Goal: Check status: Check status

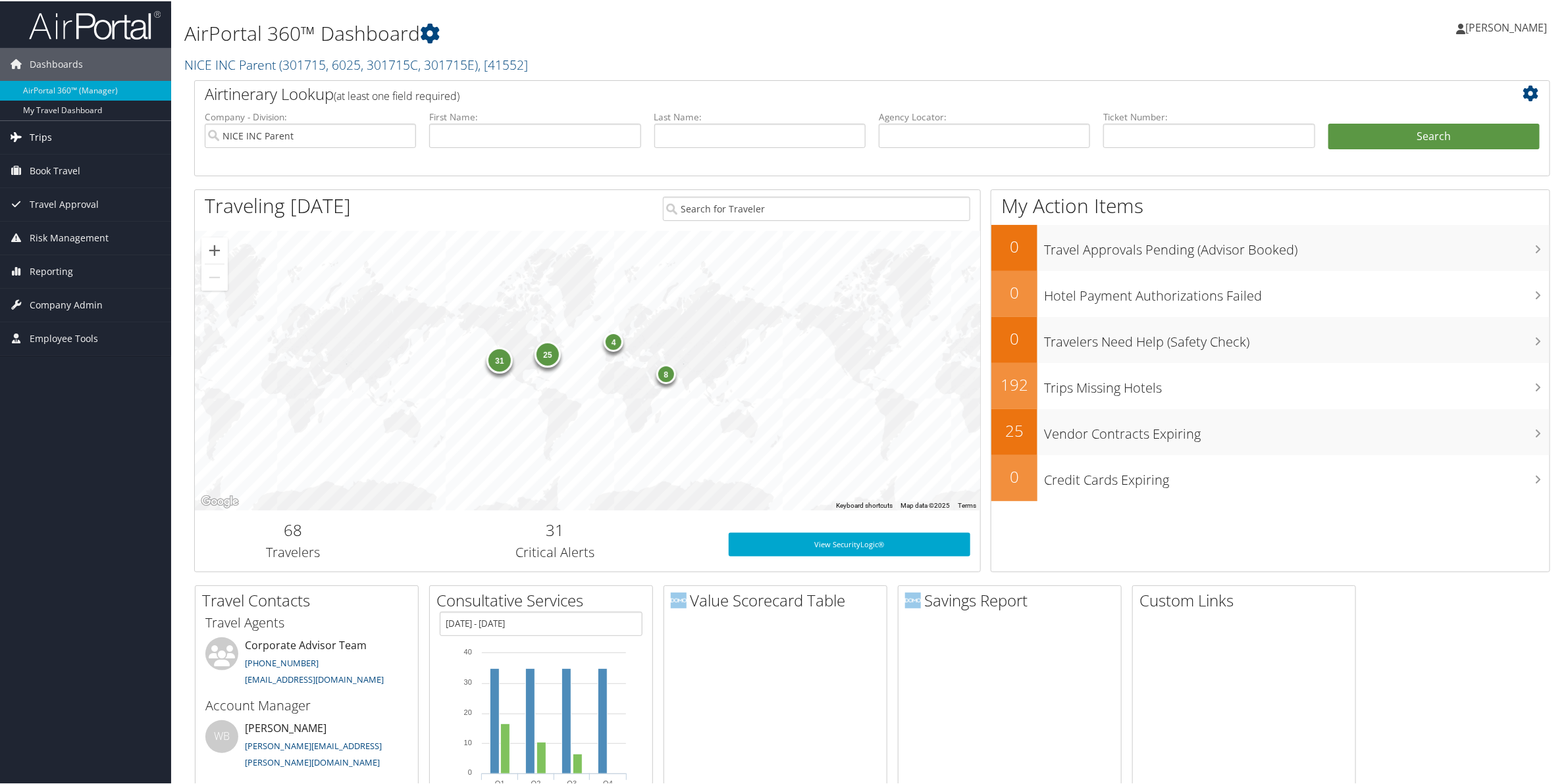
click at [46, 139] on span "Trips" at bounding box center [40, 136] width 23 height 33
click at [45, 178] on link "Current/Future Trips" at bounding box center [85, 183] width 171 height 20
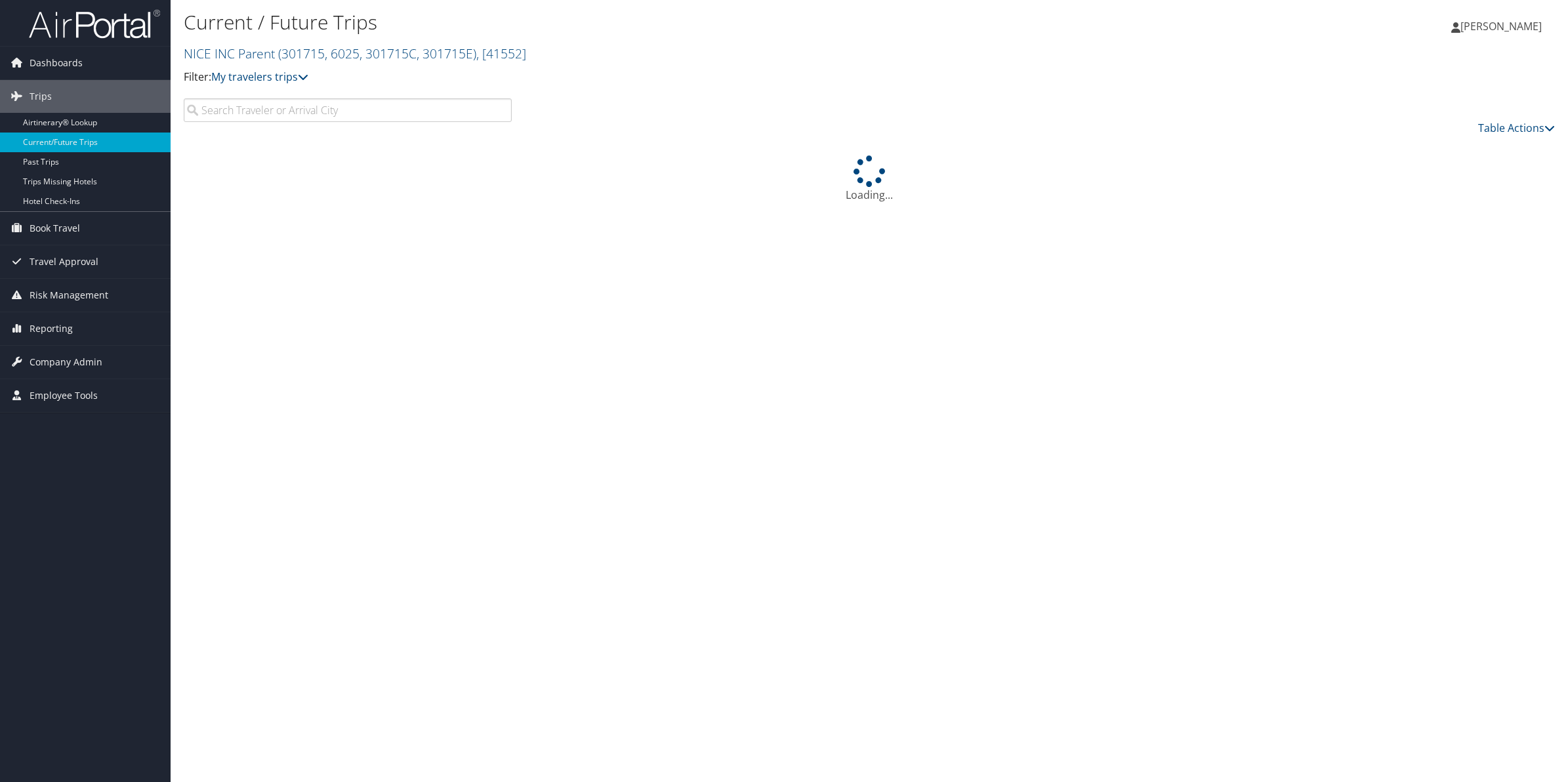
click at [294, 108] on input "search" at bounding box center [348, 110] width 328 height 24
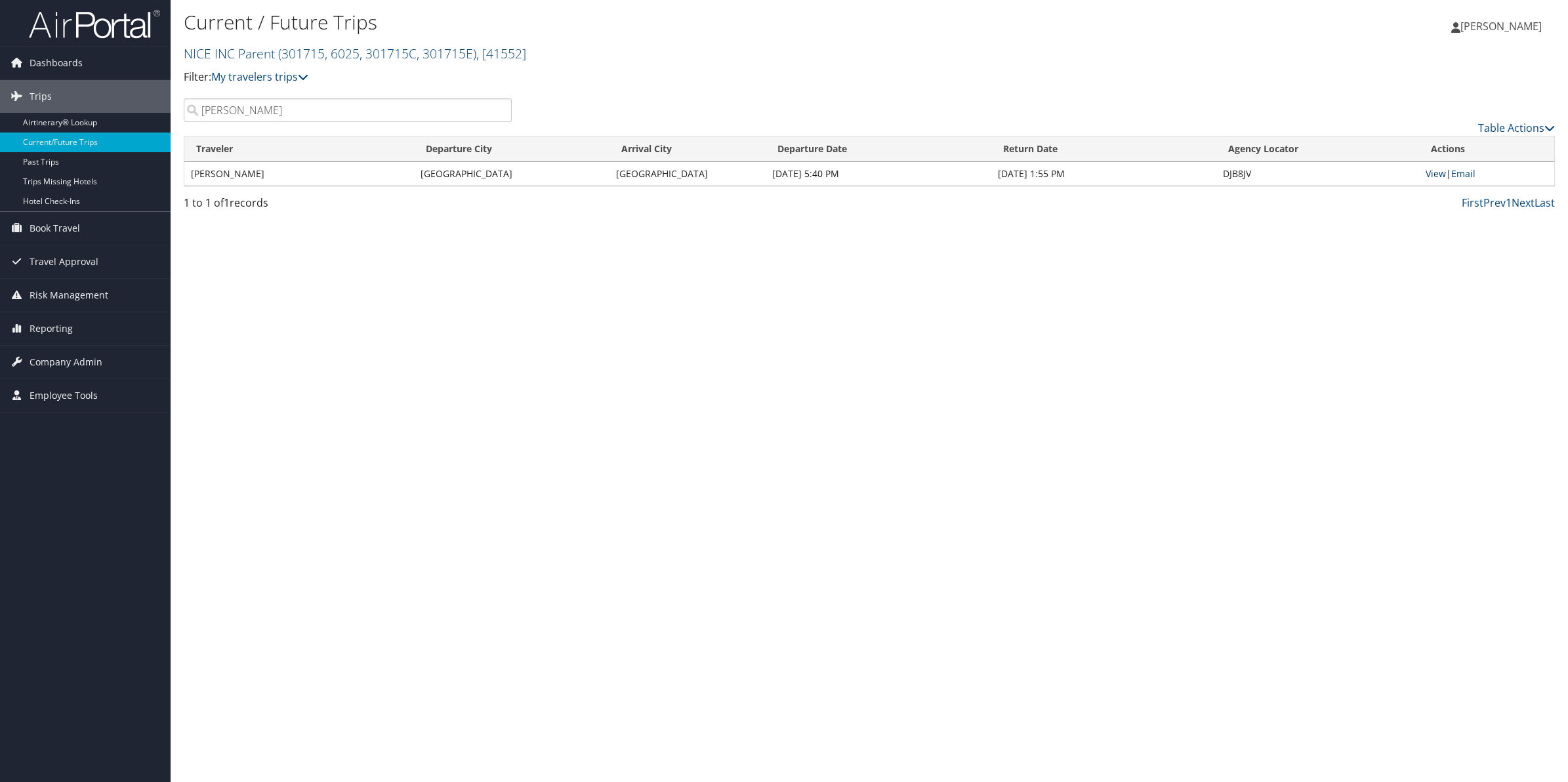
click at [1442, 174] on link "View" at bounding box center [1435, 174] width 20 height 13
drag, startPoint x: 269, startPoint y: 106, endPoint x: 169, endPoint y: 93, distance: 100.8
click at [169, 93] on div "Dashboards AirPortal 360™ (Manager) My Travel Dashboard Trips Airtinerary® Look…" at bounding box center [784, 391] width 1568 height 782
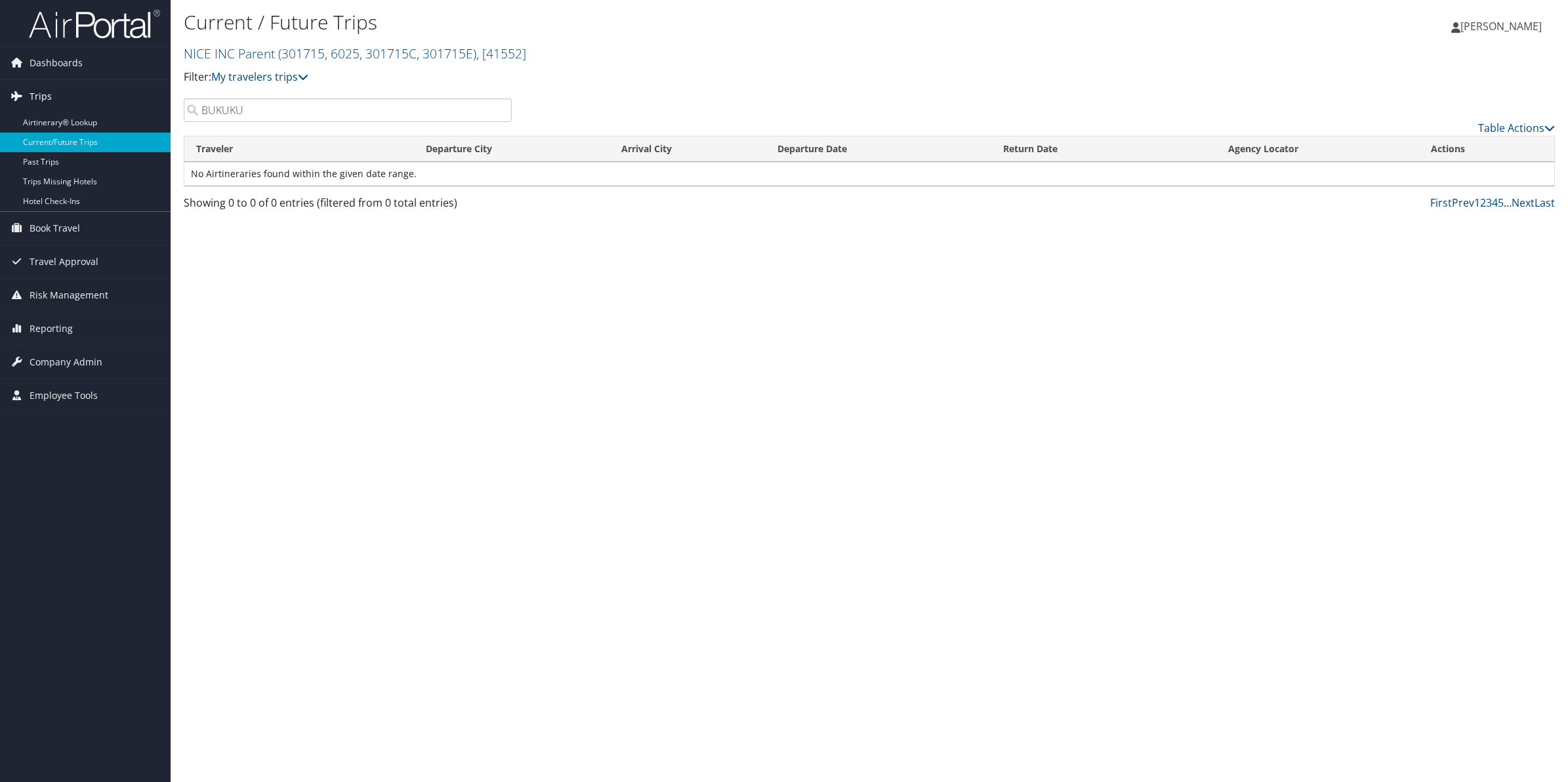
drag, startPoint x: 266, startPoint y: 106, endPoint x: 158, endPoint y: 103, distance: 108.0
click at [158, 103] on div "Dashboards AirPortal 360™ (Manager) My Travel Dashboard Trips Airtinerary® Look…" at bounding box center [784, 391] width 1568 height 782
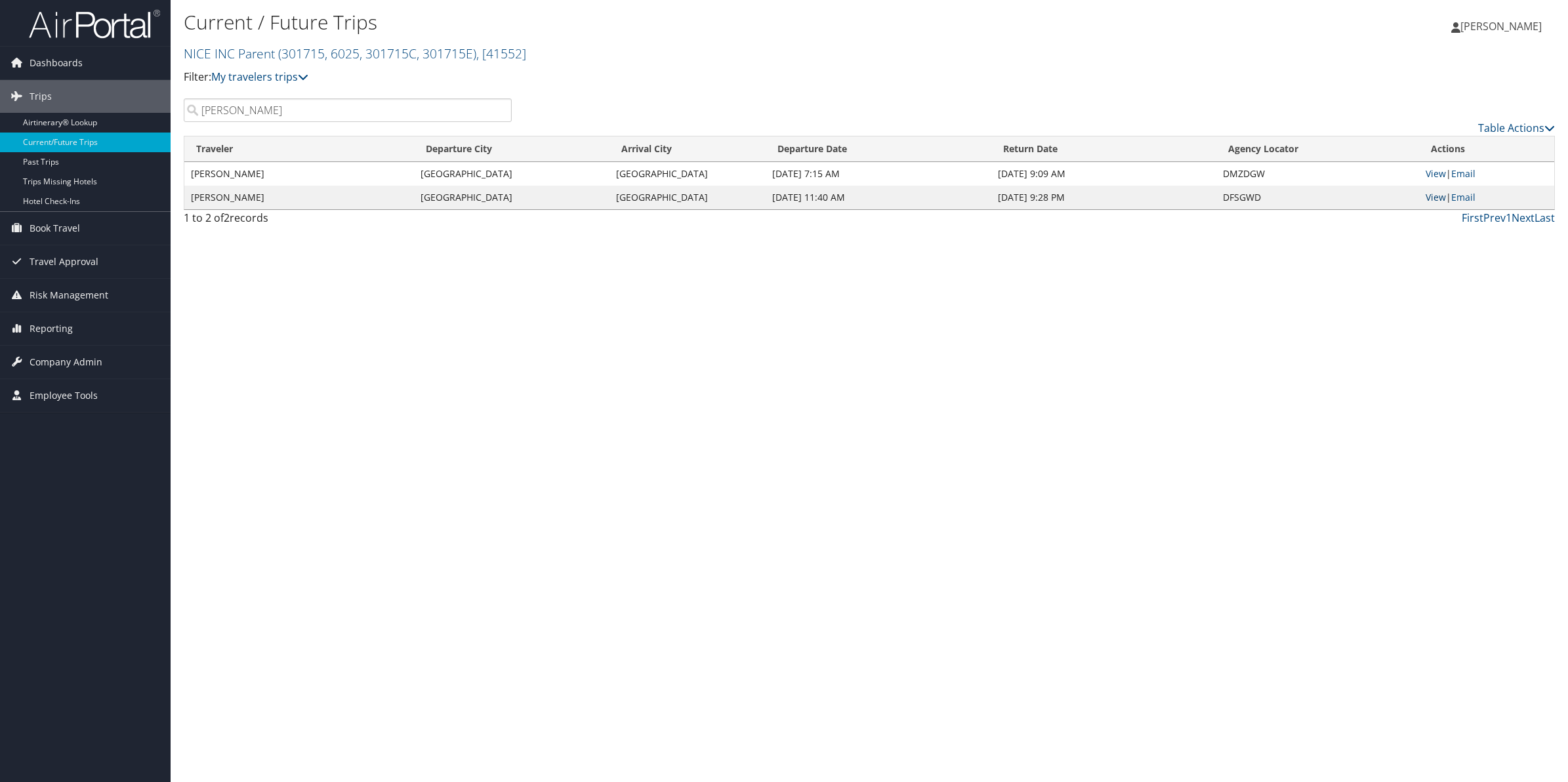
type input "[PERSON_NAME]"
click at [1427, 197] on link "View" at bounding box center [1435, 198] width 20 height 13
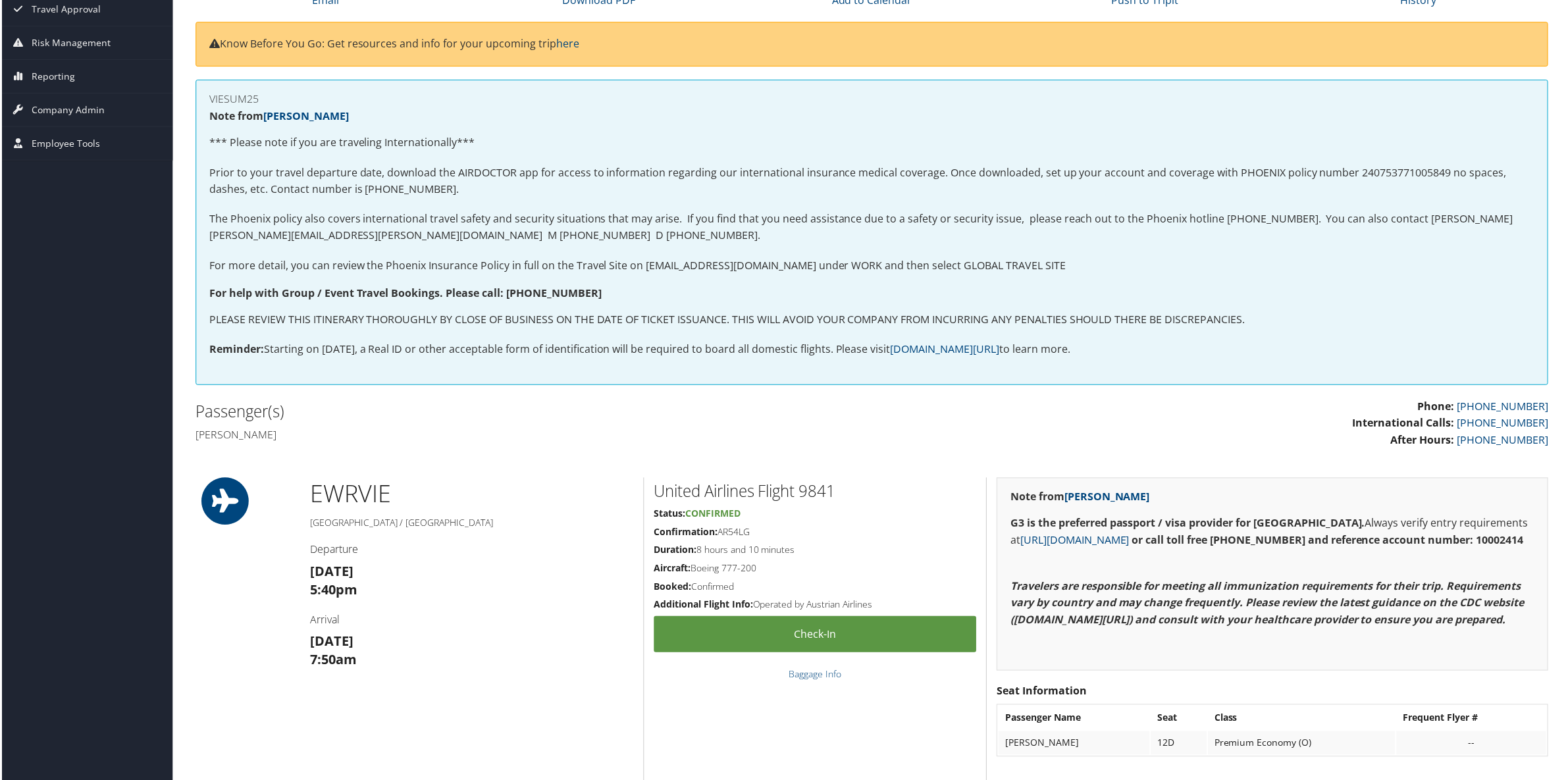
scroll to position [247, 0]
